Goal: Information Seeking & Learning: Learn about a topic

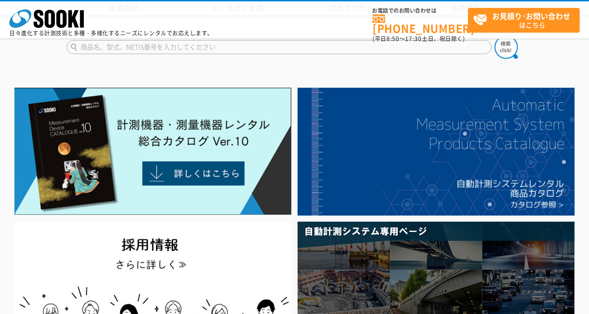
scroll to position [93, 0]
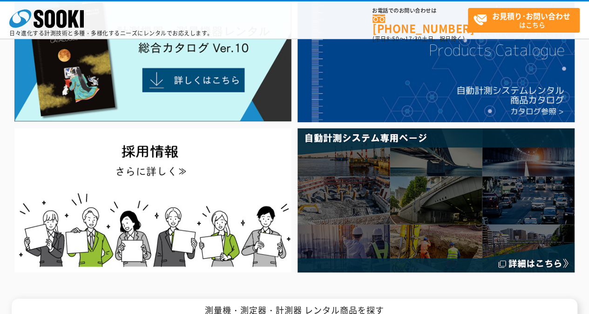
click at [214, 78] on img at bounding box center [152, 57] width 277 height 127
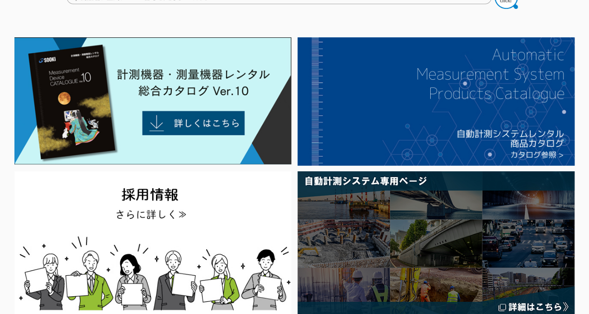
scroll to position [0, 0]
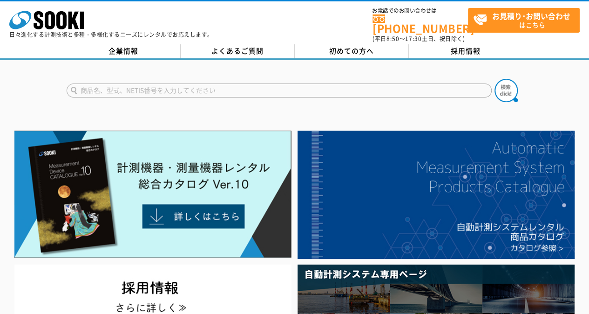
click at [247, 83] on input "text" at bounding box center [279, 90] width 425 height 14
type input "42"
click at [501, 88] on img at bounding box center [506, 90] width 23 height 23
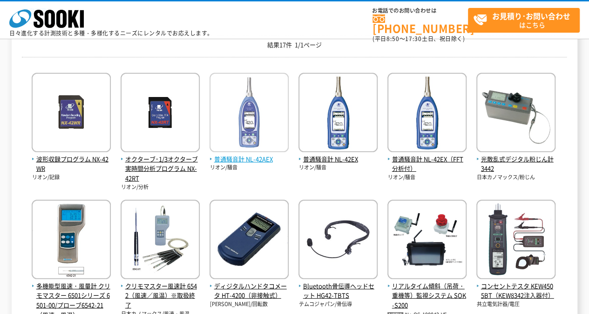
click at [237, 162] on span "普通騒音計 NL-42AEX" at bounding box center [249, 159] width 79 height 10
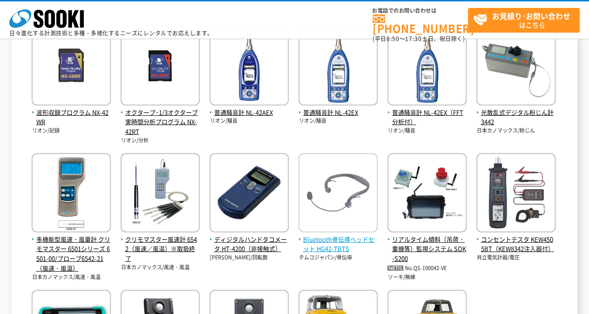
scroll to position [280, 0]
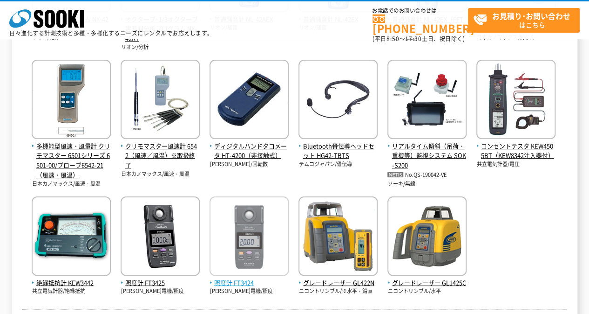
click at [242, 285] on span "照度計 FT3424" at bounding box center [249, 283] width 79 height 10
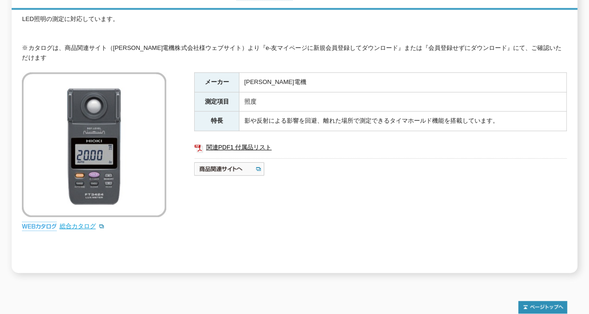
click at [83, 222] on link "総合カタログ" at bounding box center [82, 225] width 46 height 7
